Goal: Share content

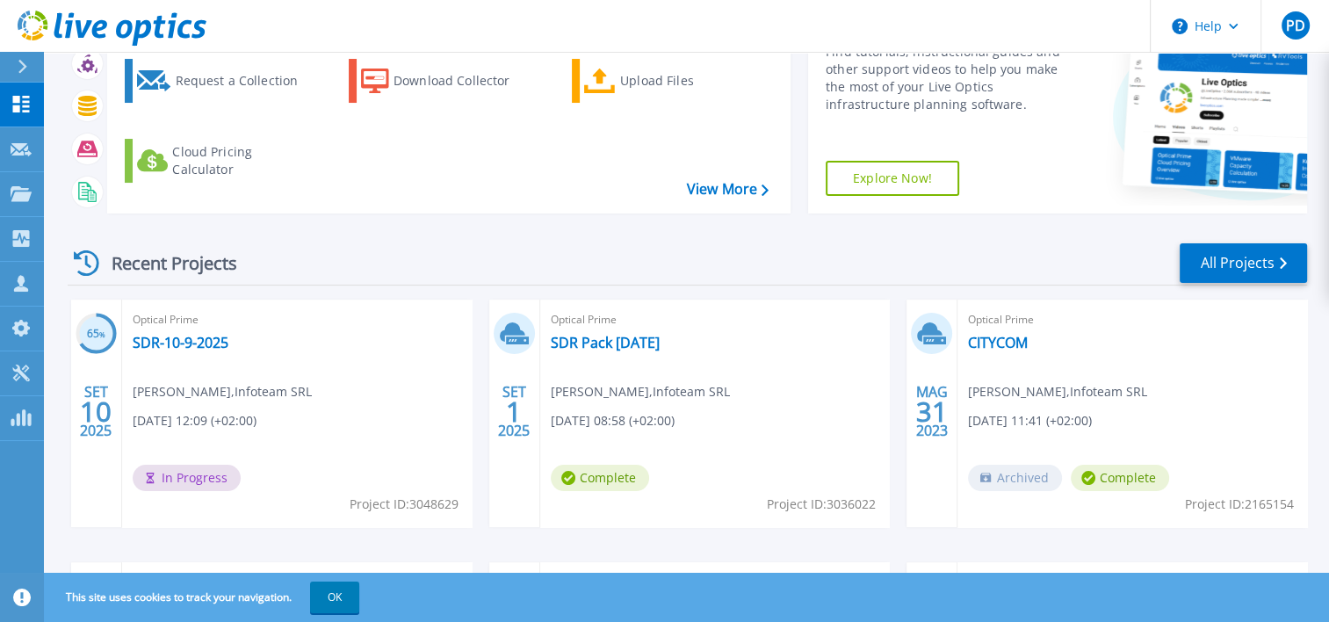
scroll to position [176, 0]
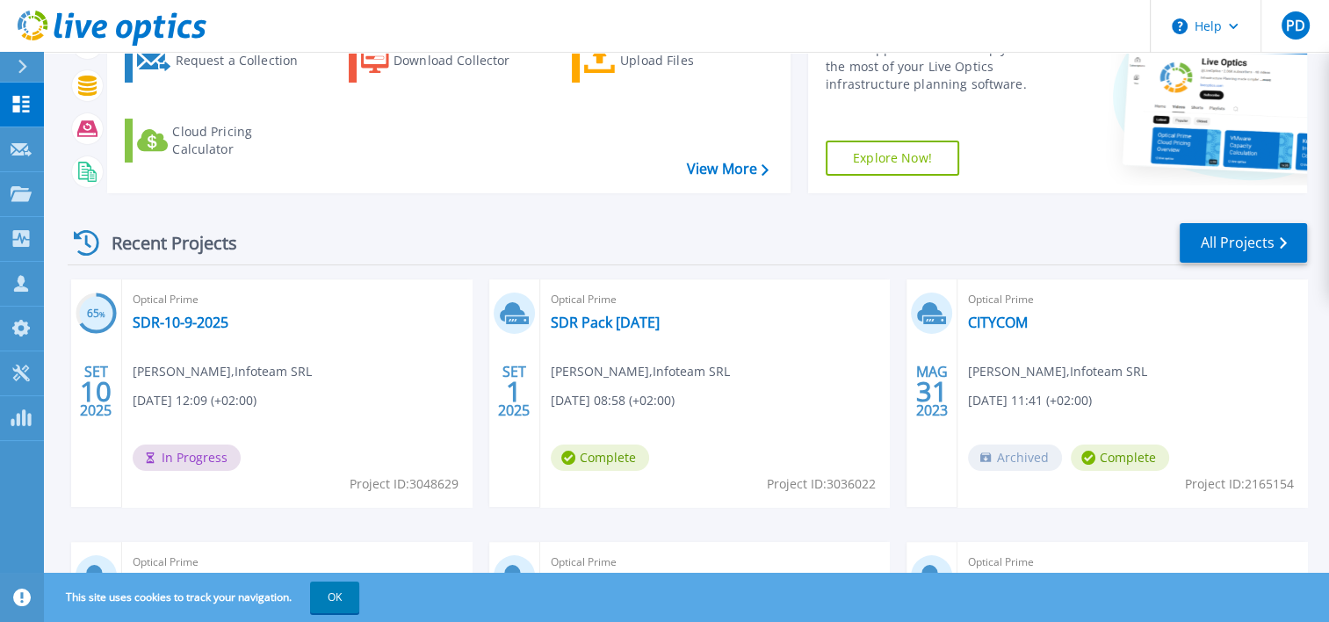
click at [314, 382] on div "Optical Prime SDR-10-9-2025 [PERSON_NAME] , Infoteam SRL [DATE] 12:09 (+02:00) …" at bounding box center [297, 392] width 350 height 227
click at [179, 323] on link "SDR-10-9-2025" at bounding box center [181, 323] width 96 height 18
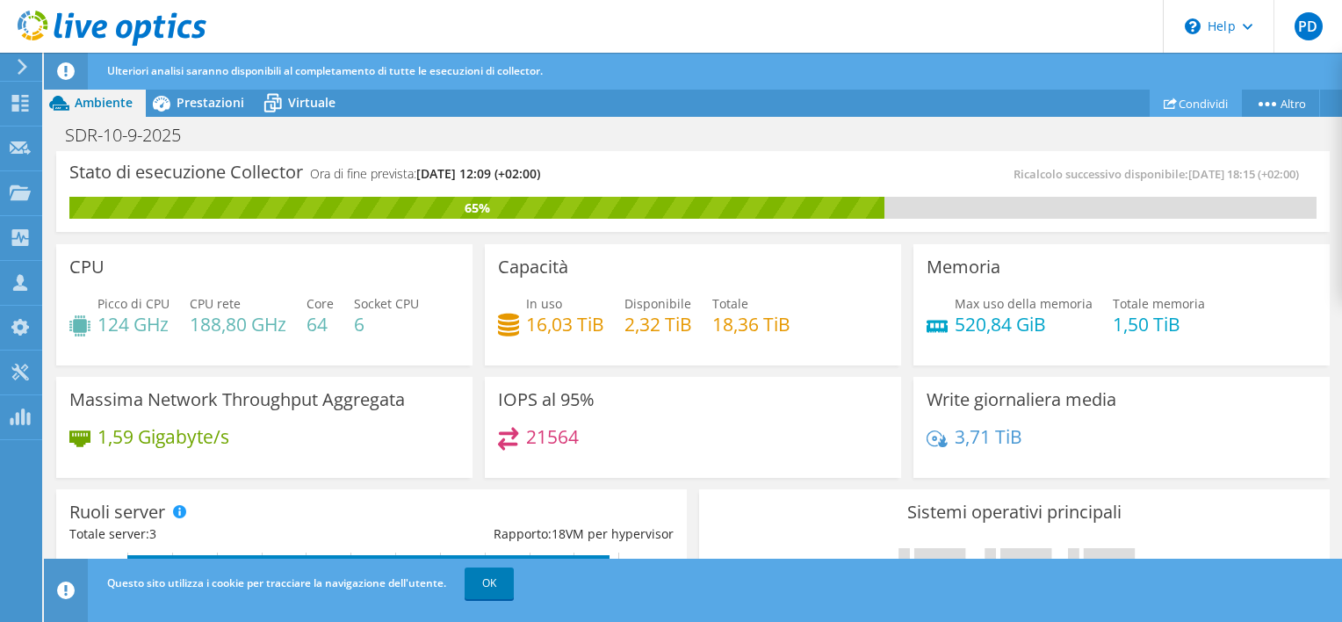
click at [1191, 105] on link "Condividi" at bounding box center [1196, 103] width 92 height 27
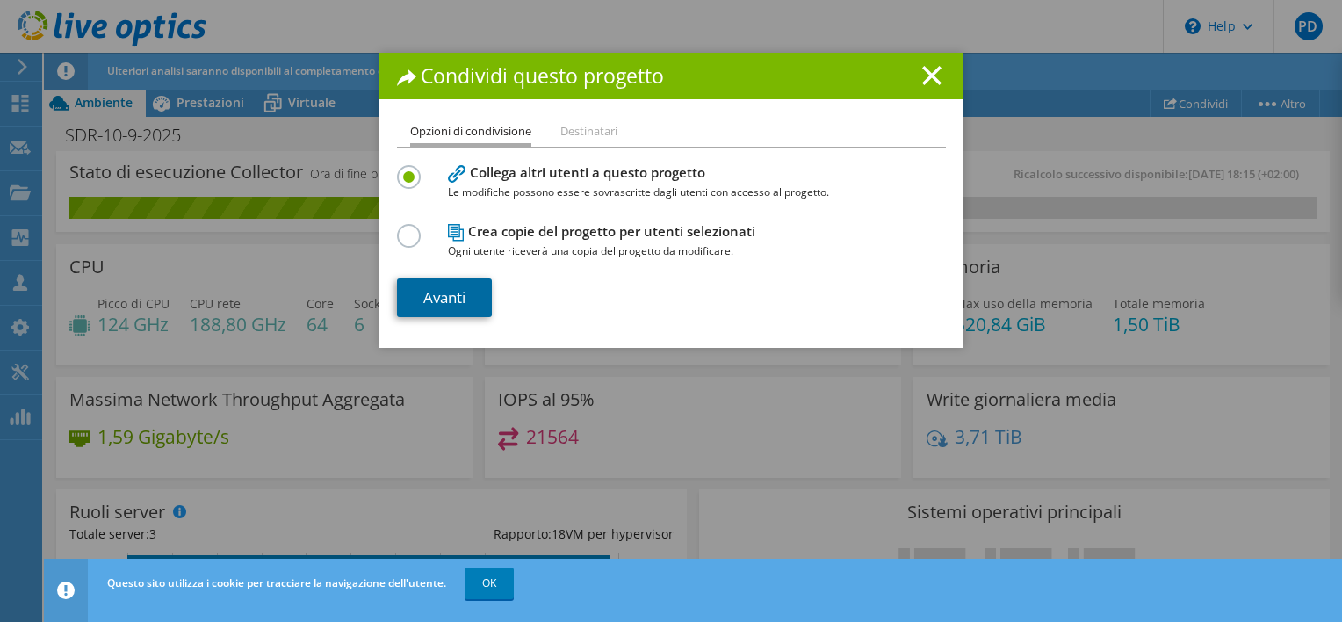
click at [472, 293] on link "Avanti" at bounding box center [444, 297] width 95 height 39
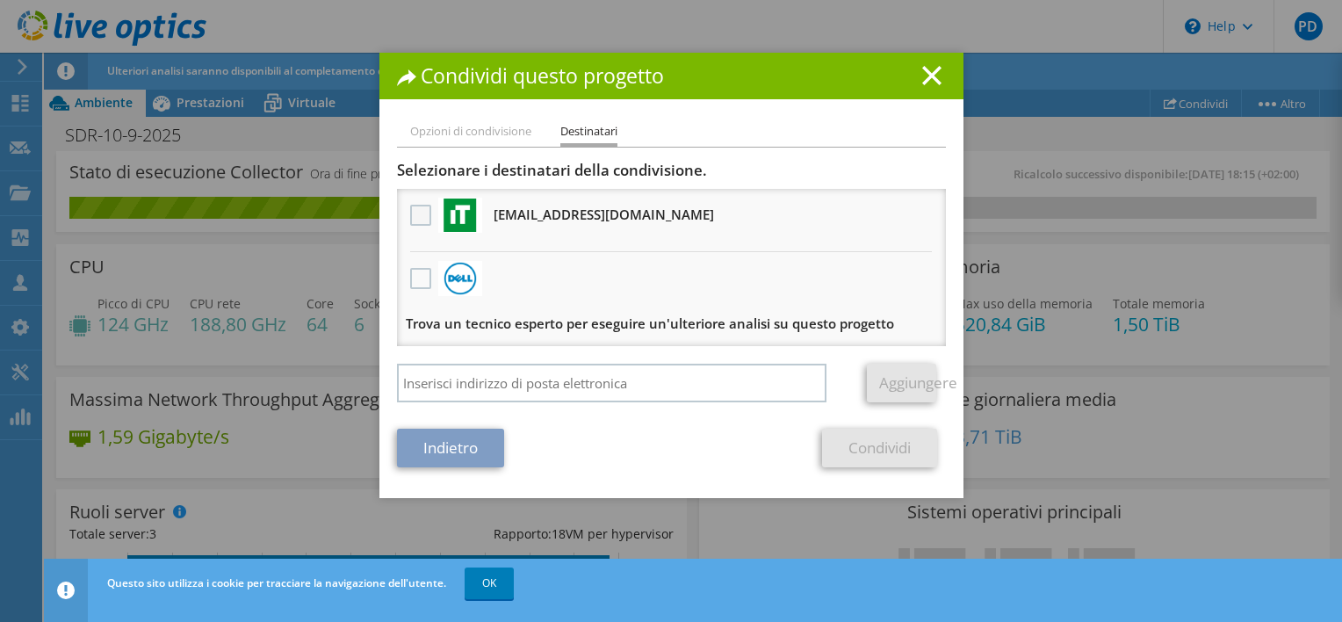
click at [418, 218] on label at bounding box center [422, 215] width 25 height 21
click at [0, 0] on input "checkbox" at bounding box center [0, 0] width 0 height 0
click at [855, 439] on link "Condividi" at bounding box center [879, 448] width 115 height 39
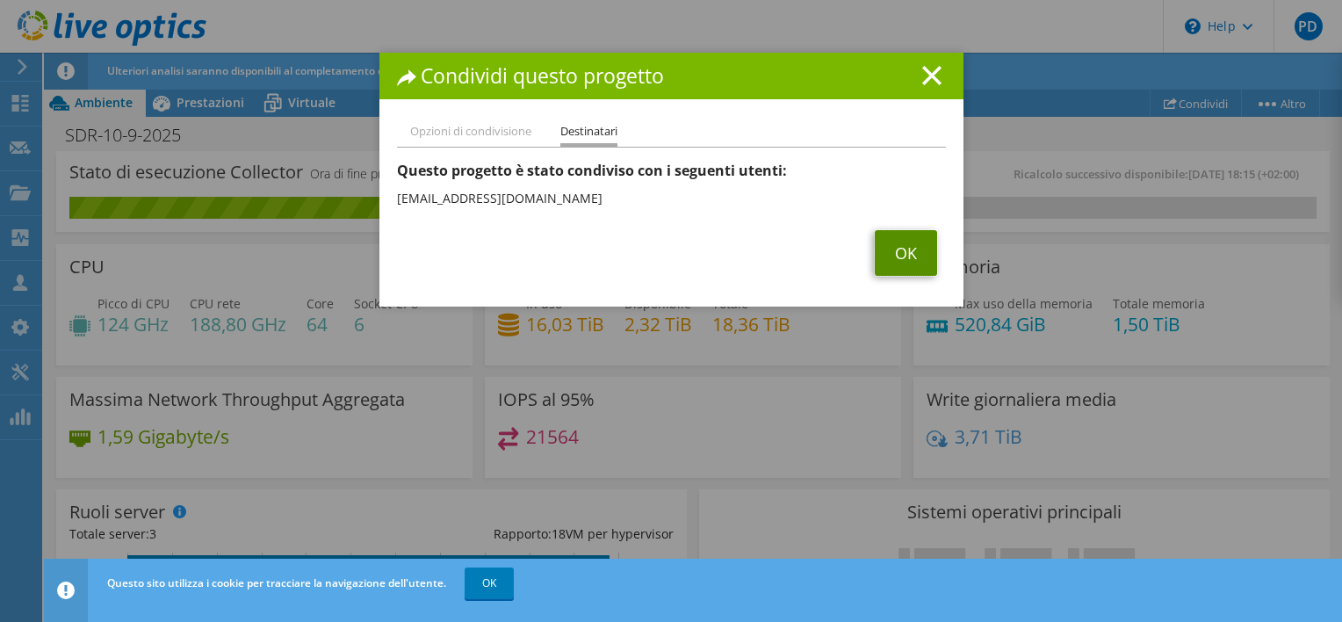
click at [919, 255] on link "OK" at bounding box center [906, 253] width 62 height 46
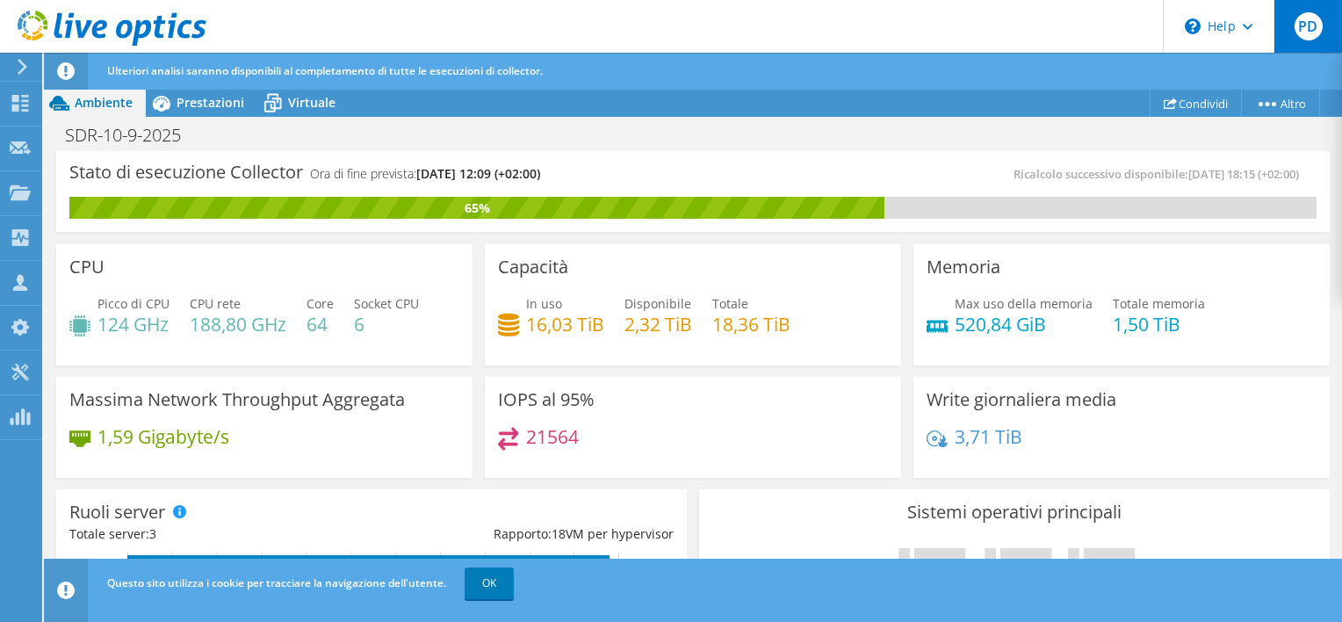
click at [1303, 27] on span "PD" at bounding box center [1309, 26] width 28 height 28
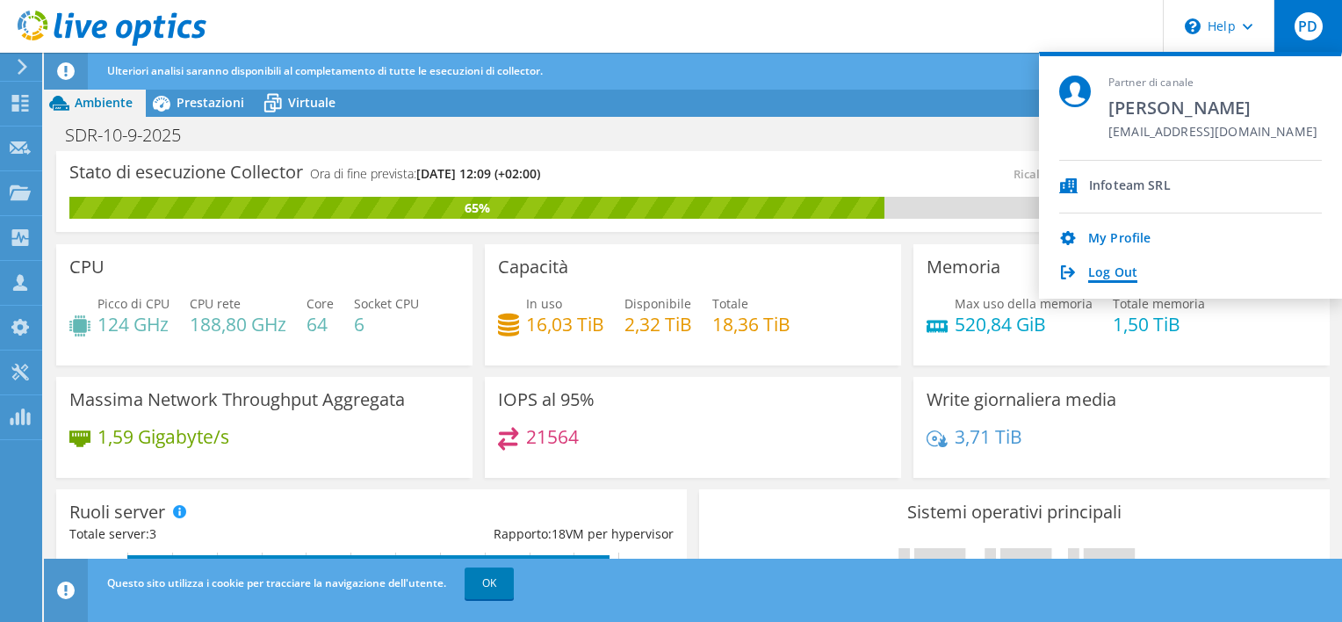
click at [1113, 272] on link "Log Out" at bounding box center [1112, 273] width 49 height 17
